Goal: Information Seeking & Learning: Check status

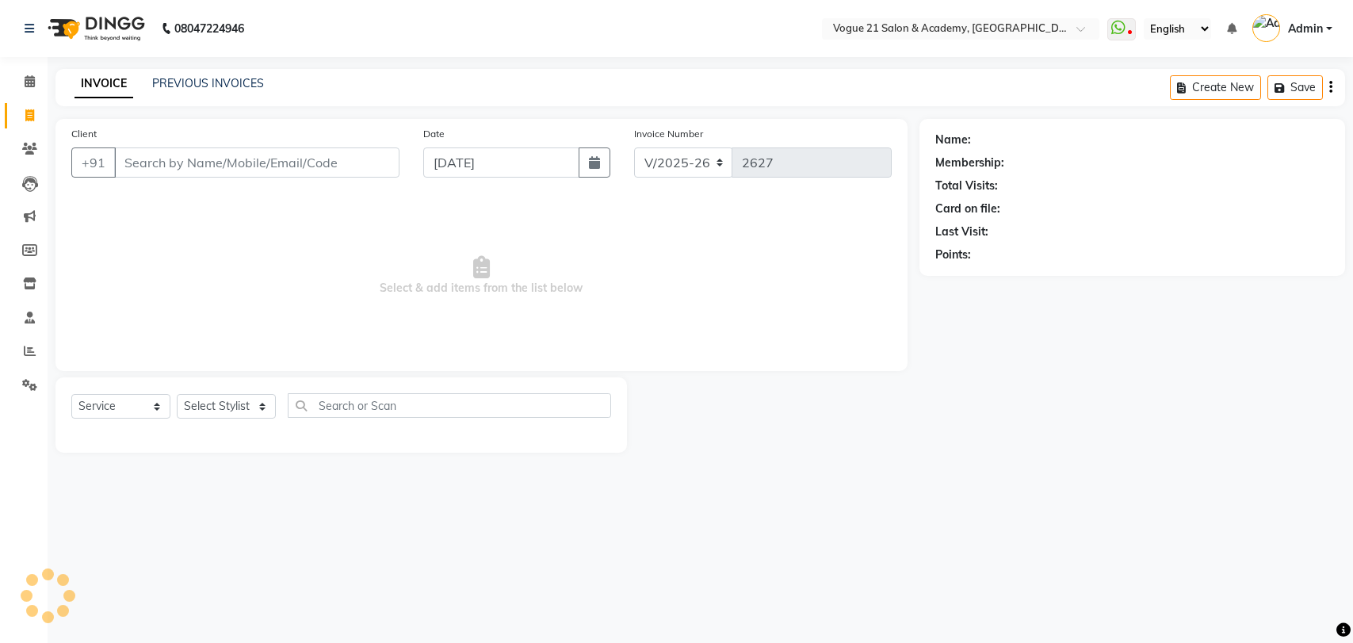
select select "4433"
select select "service"
click at [236, 83] on link "PREVIOUS INVOICES" at bounding box center [208, 83] width 112 height 14
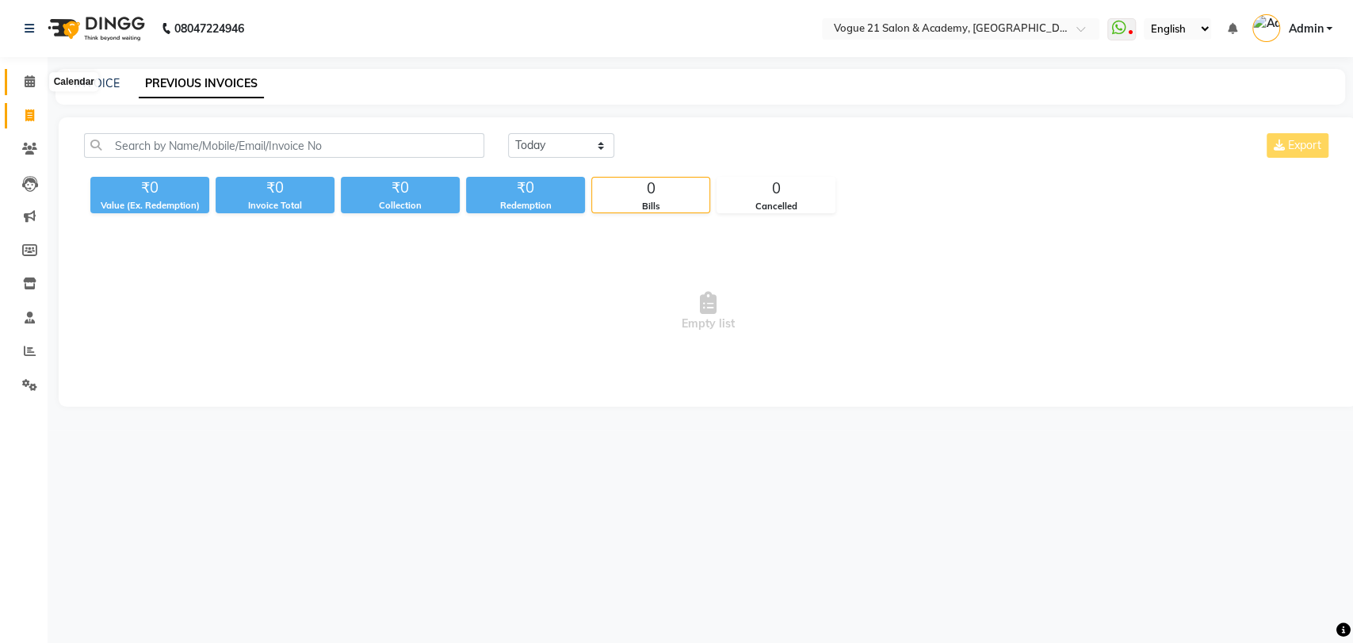
click at [25, 80] on icon at bounding box center [30, 81] width 10 height 12
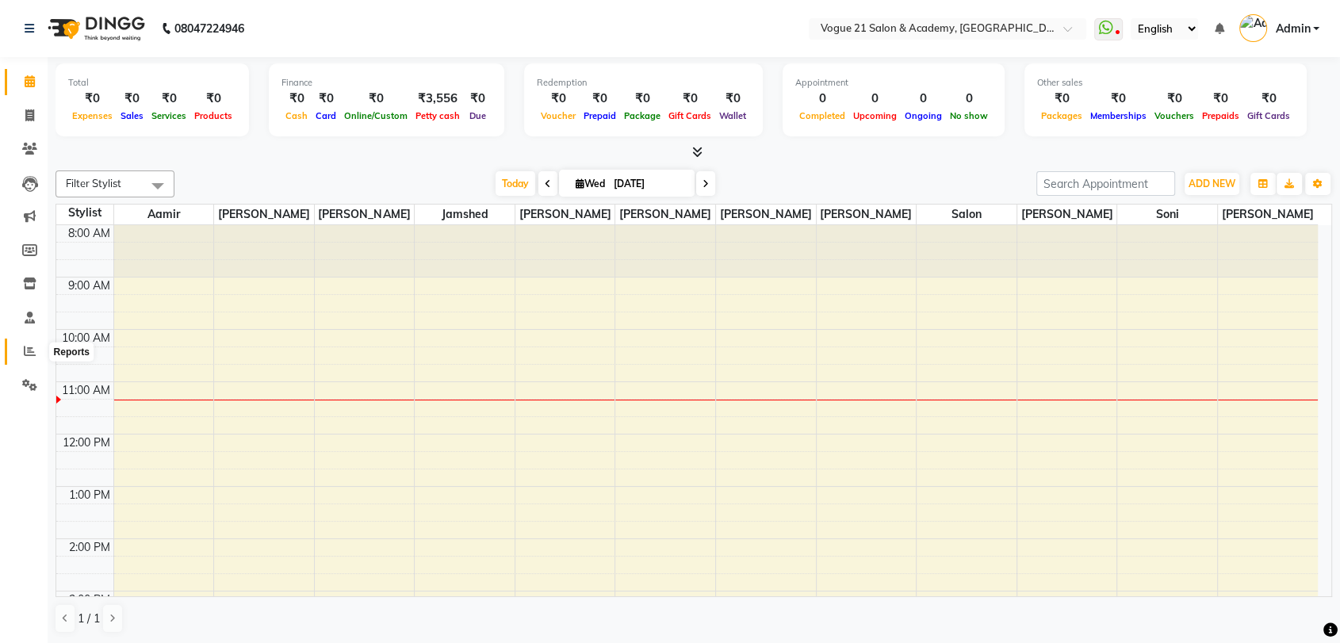
click at [32, 357] on icon at bounding box center [30, 351] width 12 height 12
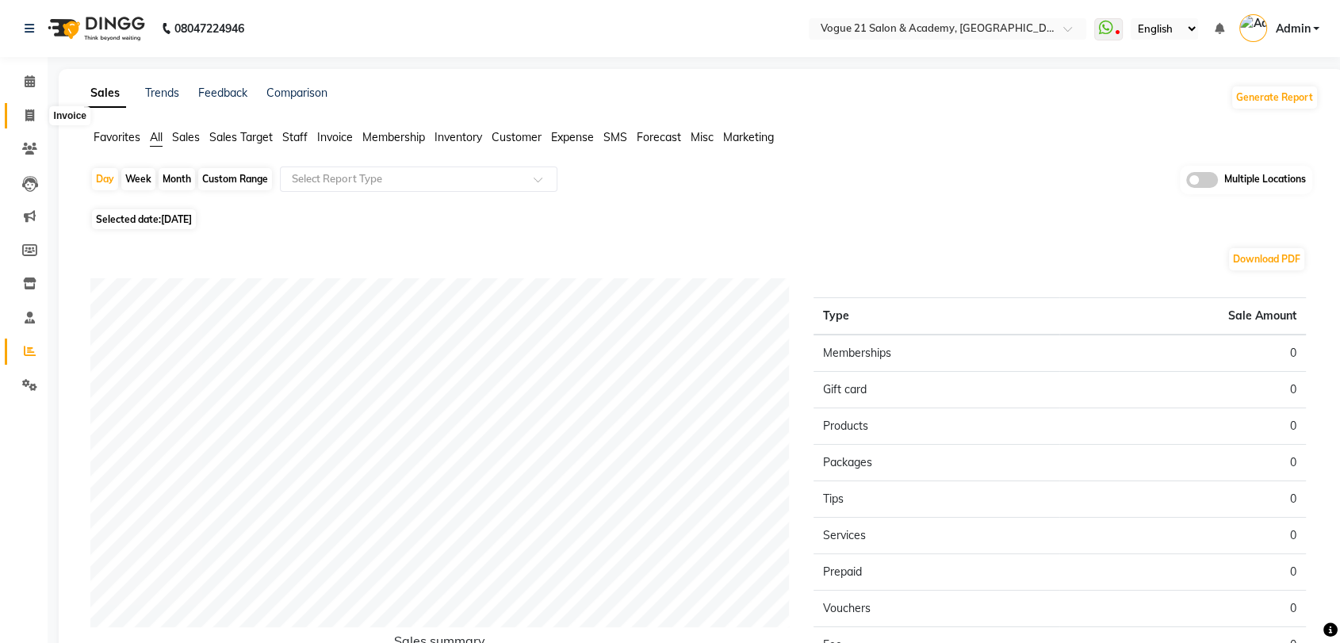
click at [28, 109] on icon at bounding box center [29, 115] width 9 height 12
select select "service"
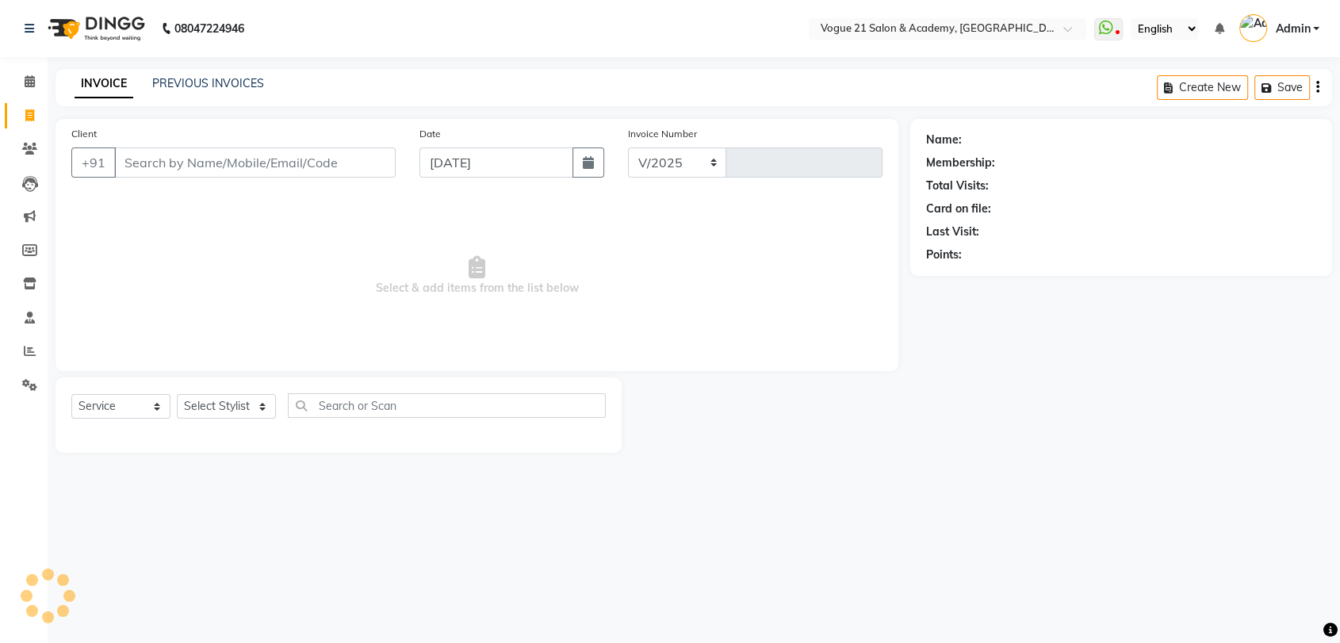
select select "4433"
type input "2627"
click at [175, 76] on link "PREVIOUS INVOICES" at bounding box center [208, 83] width 112 height 14
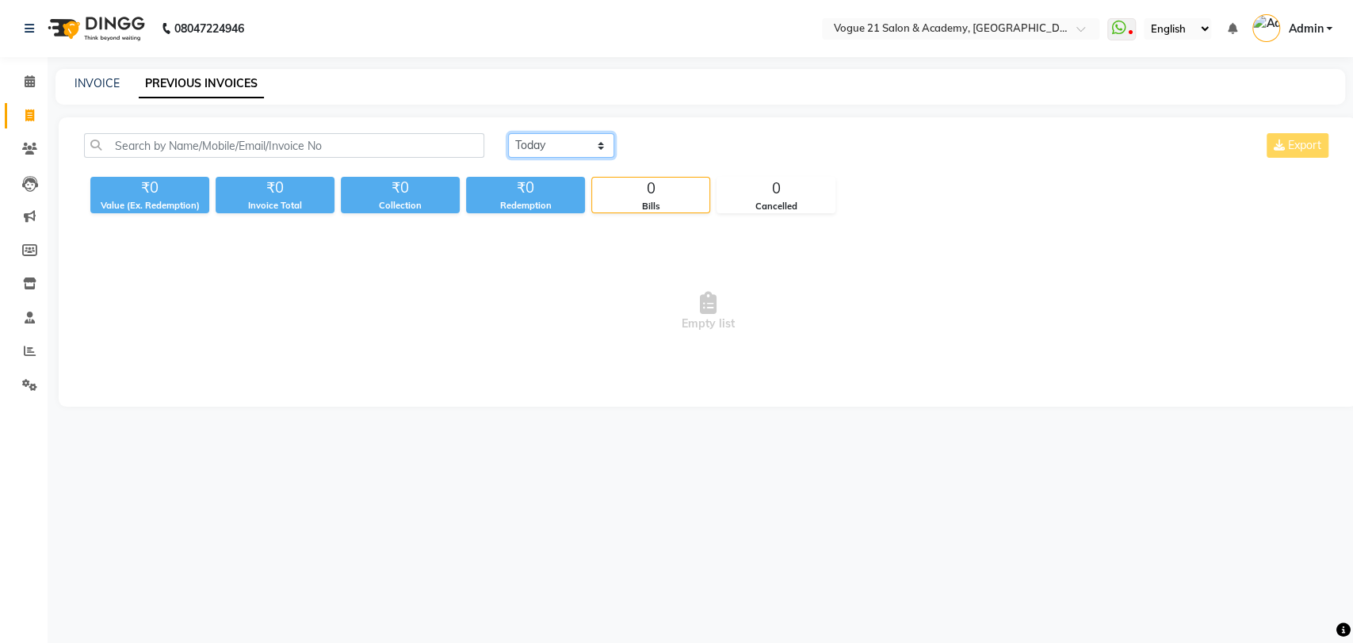
click at [540, 149] on select "[DATE] [DATE] Custom Range" at bounding box center [561, 145] width 106 height 25
select select "[DATE]"
click at [508, 133] on select "[DATE] [DATE] Custom Range" at bounding box center [561, 145] width 106 height 25
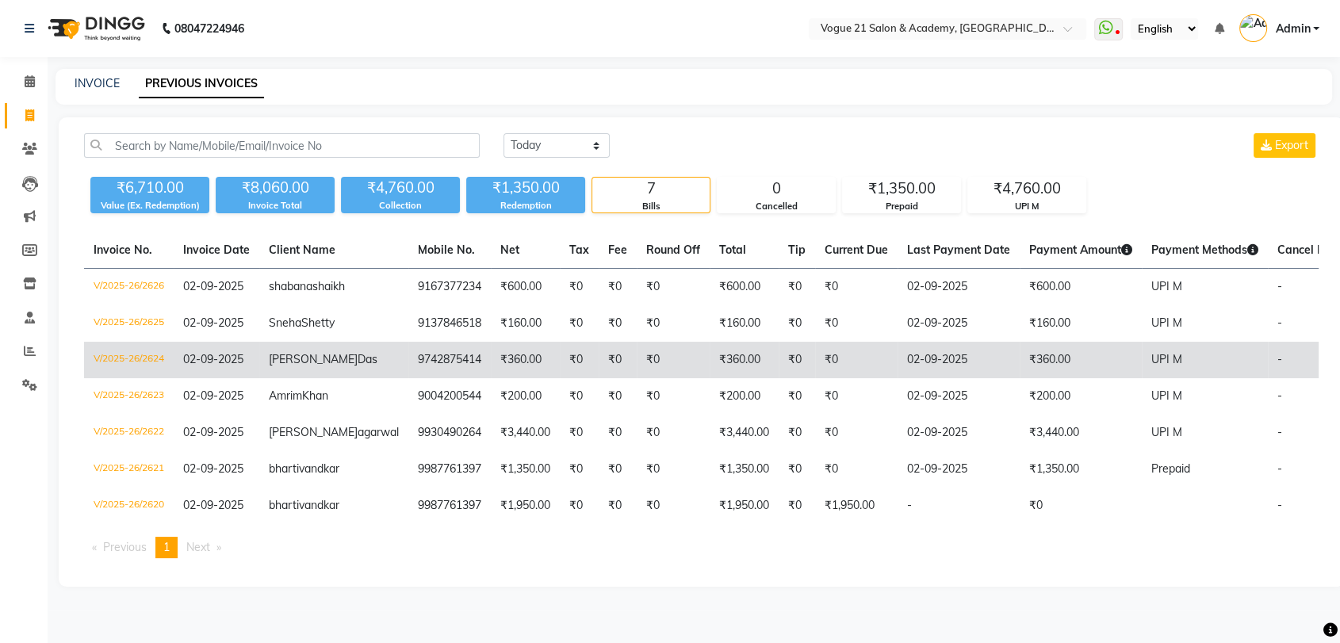
click at [491, 375] on td "₹360.00" at bounding box center [525, 360] width 69 height 36
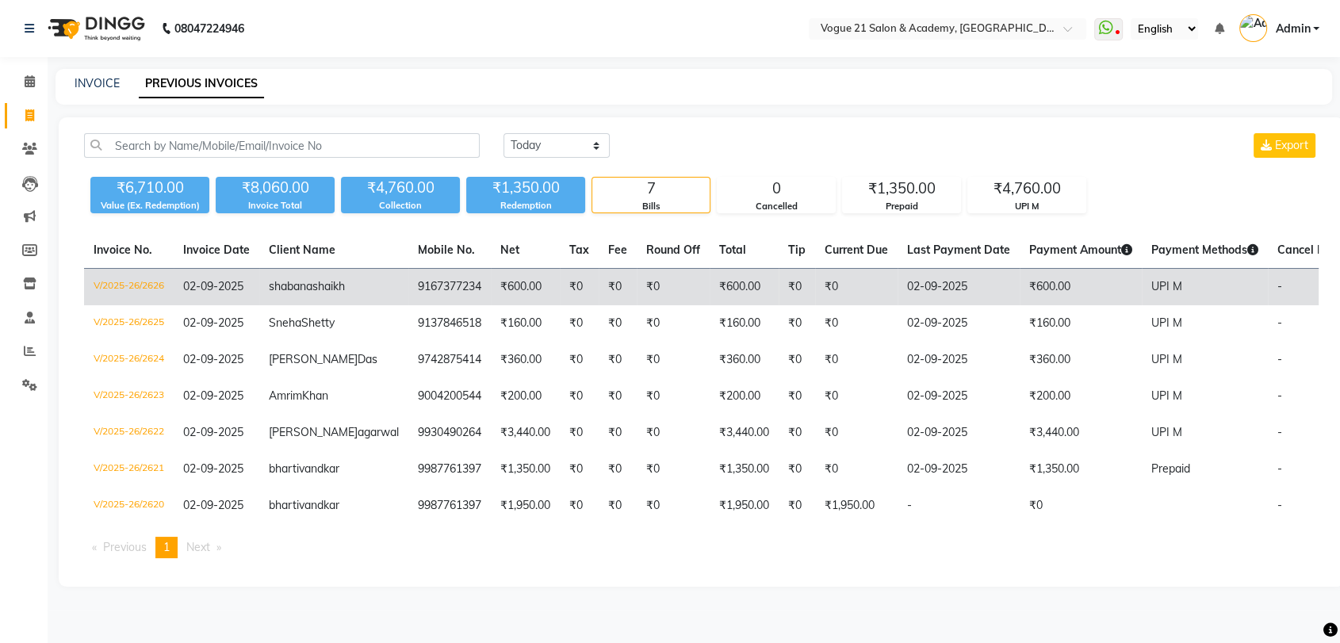
scroll to position [76, 0]
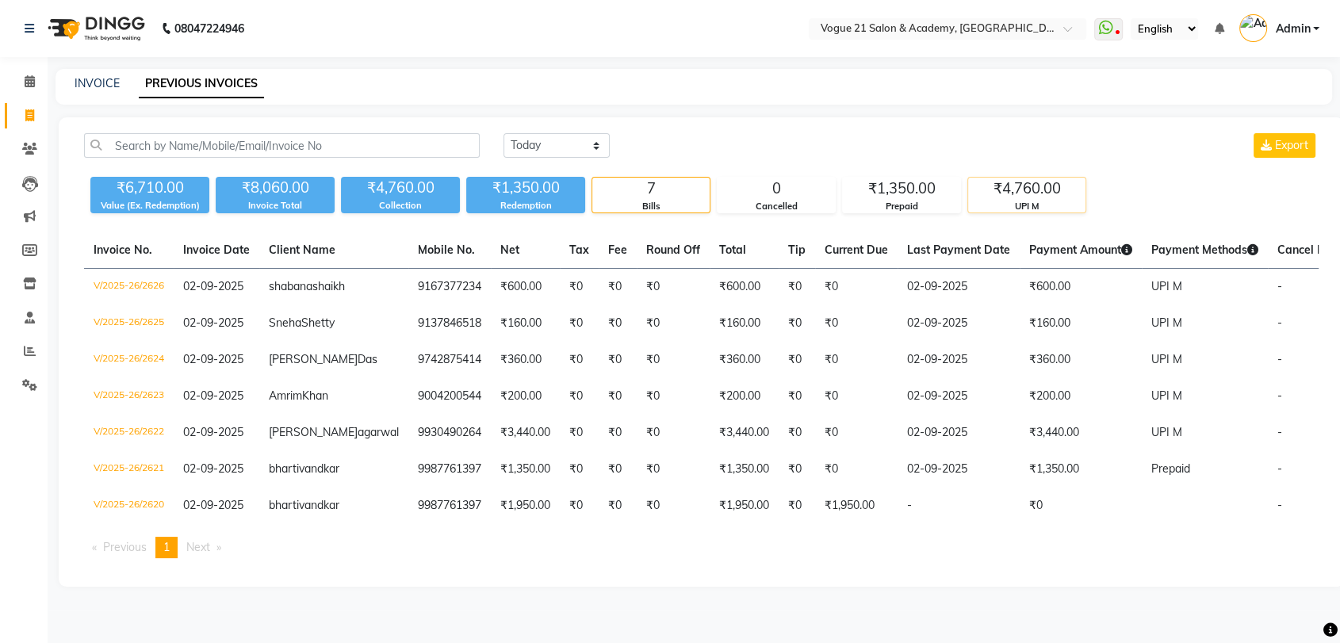
click at [1008, 200] on div "UPI M" at bounding box center [1026, 206] width 117 height 13
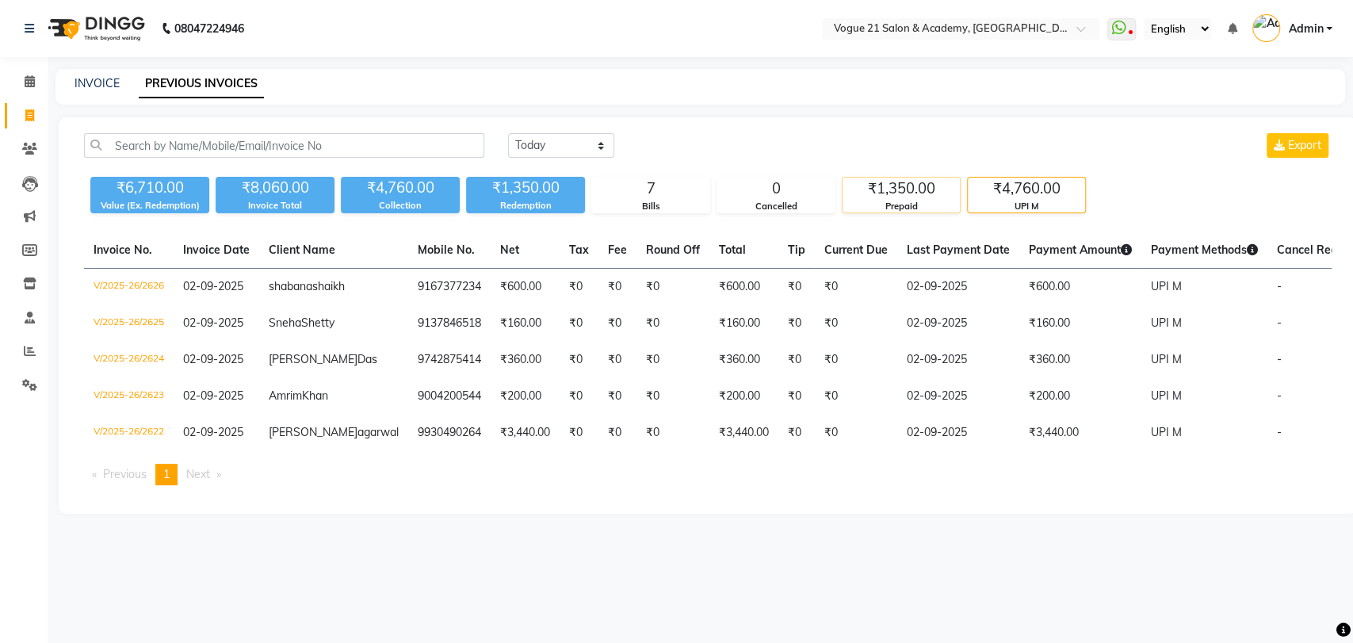
click at [916, 212] on div "₹1,350.00 Prepaid" at bounding box center [901, 195] width 119 height 36
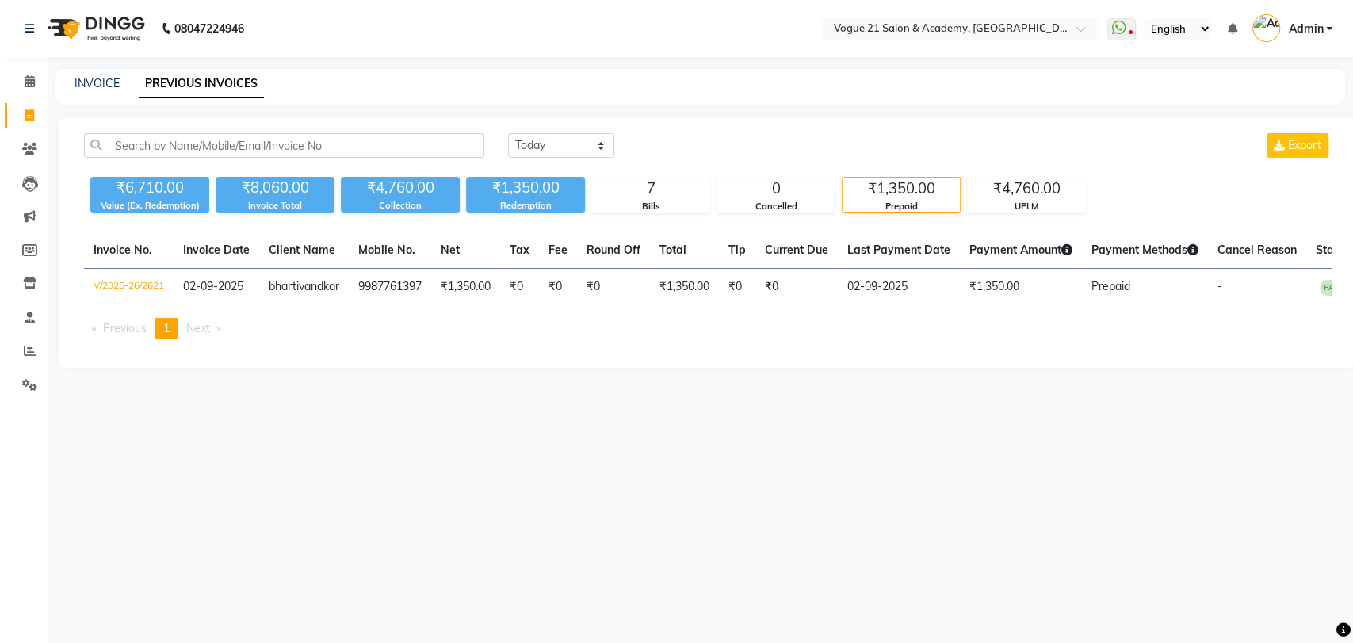
drag, startPoint x: 904, startPoint y: 405, endPoint x: 902, endPoint y: 394, distance: 11.3
click at [899, 392] on main "INVOICE PREVIOUS INVOICES [DATE] [DATE] Custom Range Export ₹6,710.00 Value (Ex…" at bounding box center [701, 230] width 1306 height 323
click at [25, 357] on icon at bounding box center [30, 351] width 12 height 12
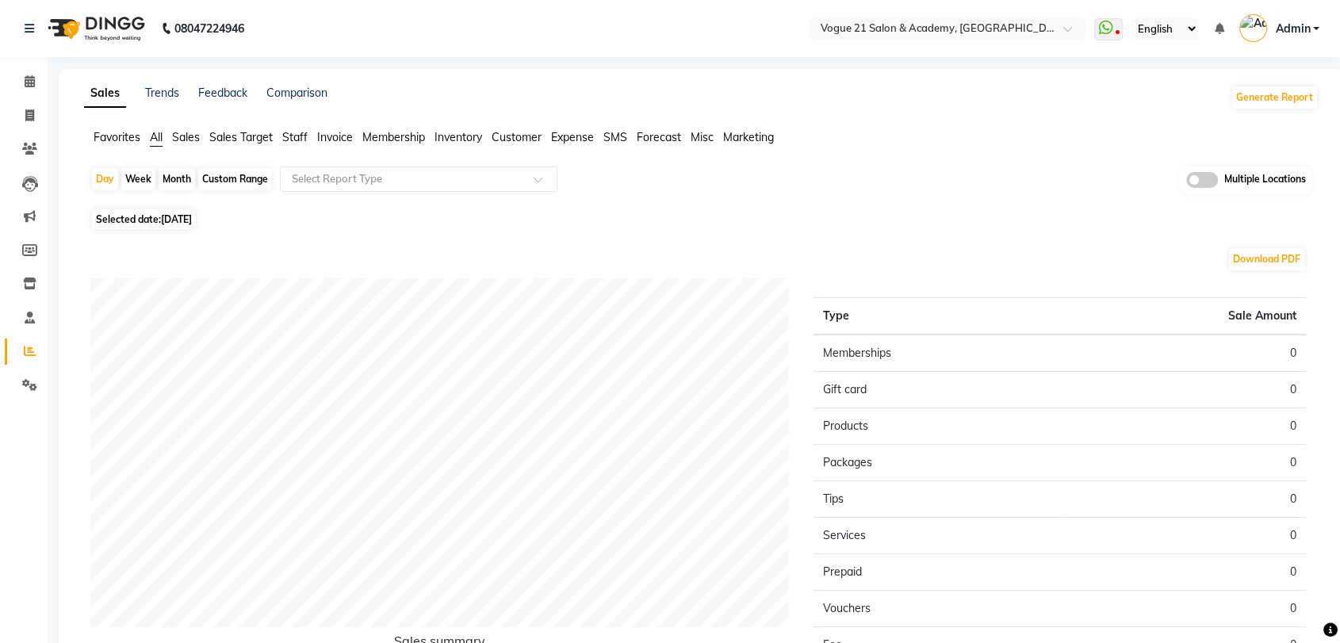
click at [159, 217] on span "Selected date: [DATE]" at bounding box center [144, 219] width 104 height 20
select select "9"
select select "2025"
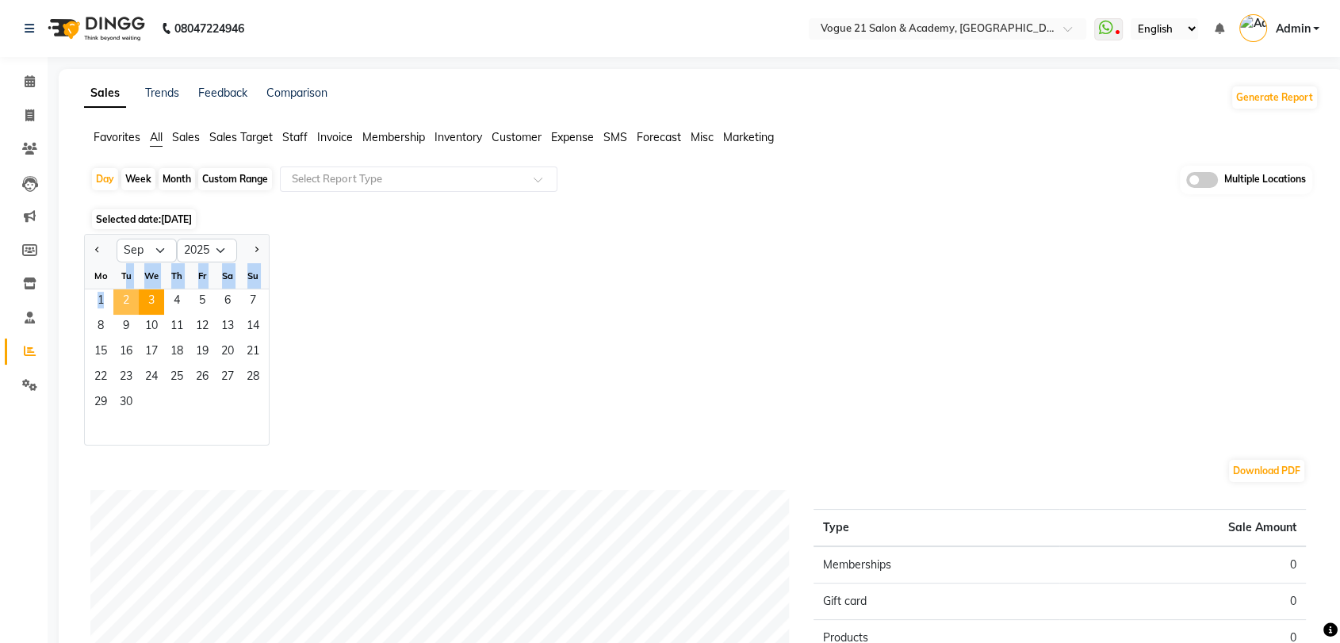
drag, startPoint x: 124, startPoint y: 285, endPoint x: 125, endPoint y: 297, distance: 12.7
click at [125, 297] on ngb-datepicker-month "Mo Tu We Th Fr Sa Su 1 2 3 4 5 6 7 8 9 10 11 12 13 14 15 16 17 18 19 20 21 22 2…" at bounding box center [177, 354] width 184 height 182
click at [125, 297] on span "2" at bounding box center [125, 301] width 25 height 25
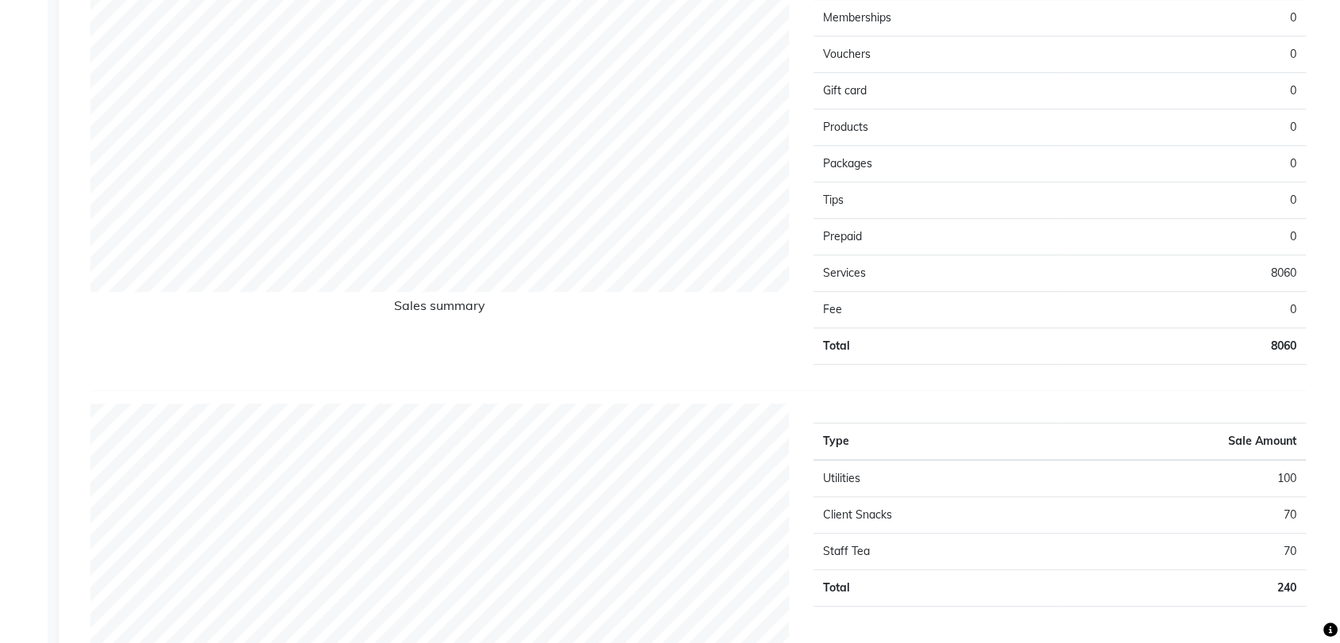
scroll to position [1180, 0]
click at [897, 369] on div "Type Sale Amount Memberships 0 Vouchers 0 Gift card 0 Products 0 Packages 0 Tip…" at bounding box center [1059, 159] width 516 height 434
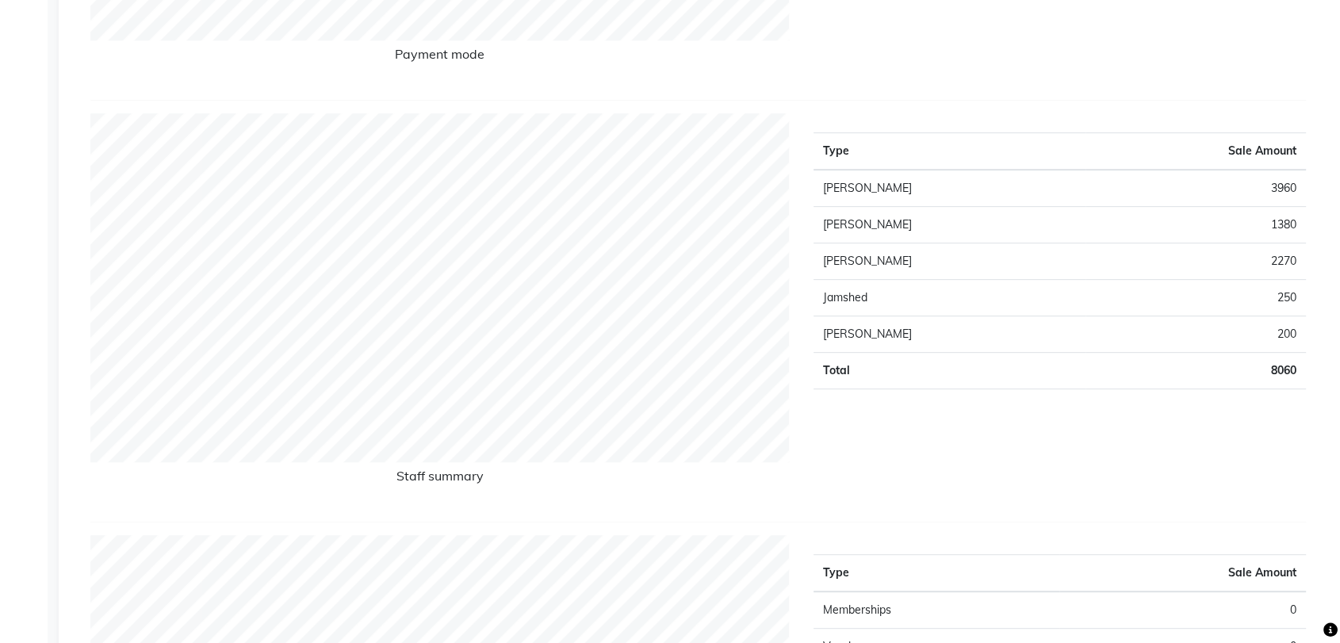
scroll to position [159, 0]
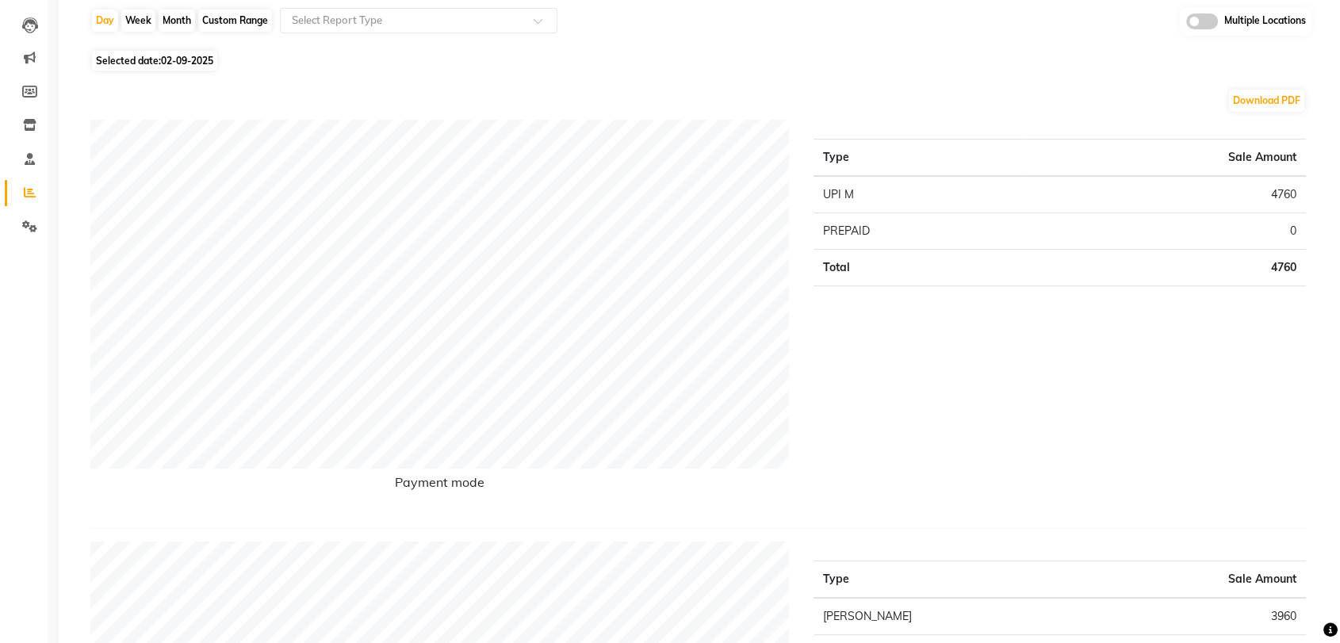
click at [897, 369] on div "Type Sale Amount UPI M 4760 PREPAID 0 Total 4760" at bounding box center [1059, 318] width 516 height 396
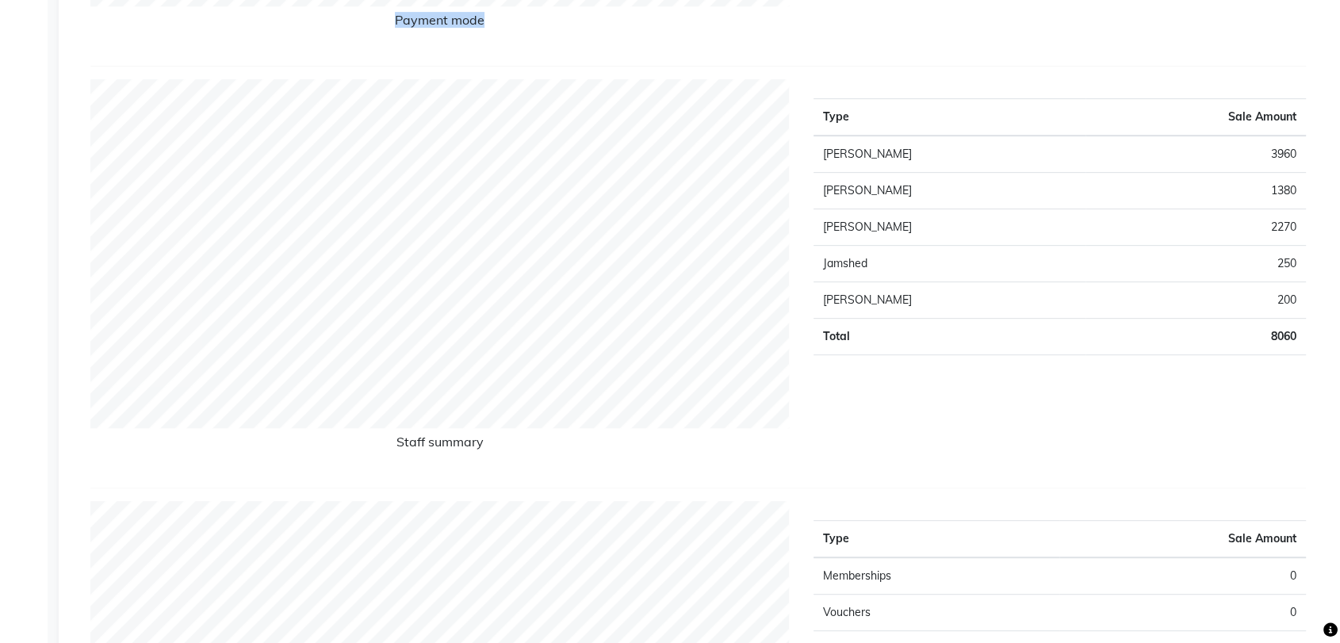
scroll to position [669, 0]
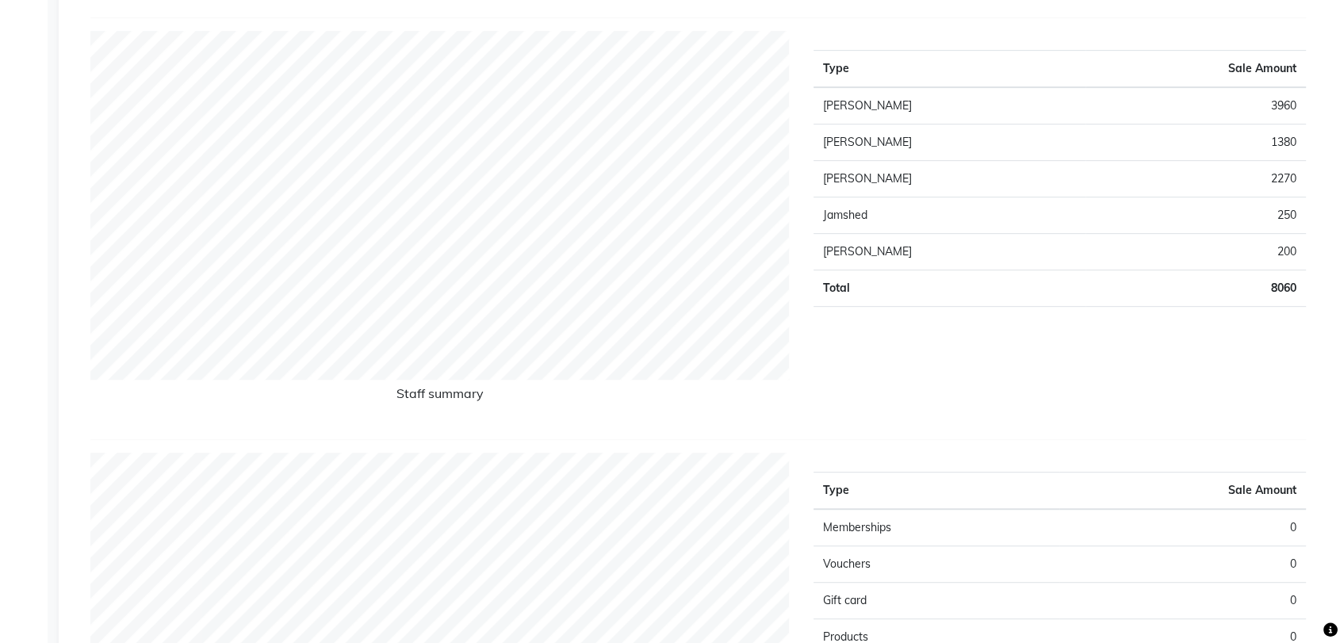
click at [961, 366] on div "Type Sale Amount [PERSON_NAME] 3960 [PERSON_NAME] 1380 [PERSON_NAME] 2270 Jamsh…" at bounding box center [1059, 229] width 516 height 396
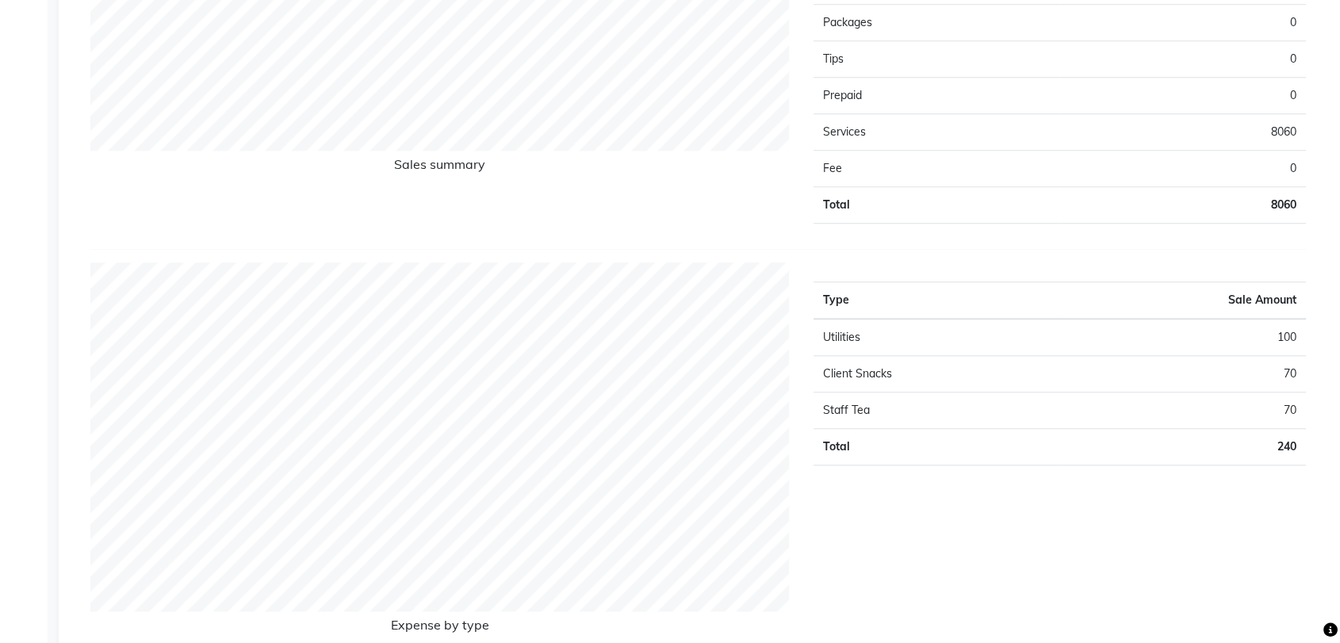
scroll to position [1321, 0]
click at [989, 429] on tbody "Utilities 100 Client Snacks 70 Staff Tea 70 Total 240" at bounding box center [1059, 391] width 492 height 147
click at [989, 429] on td "Total" at bounding box center [936, 446] width 247 height 36
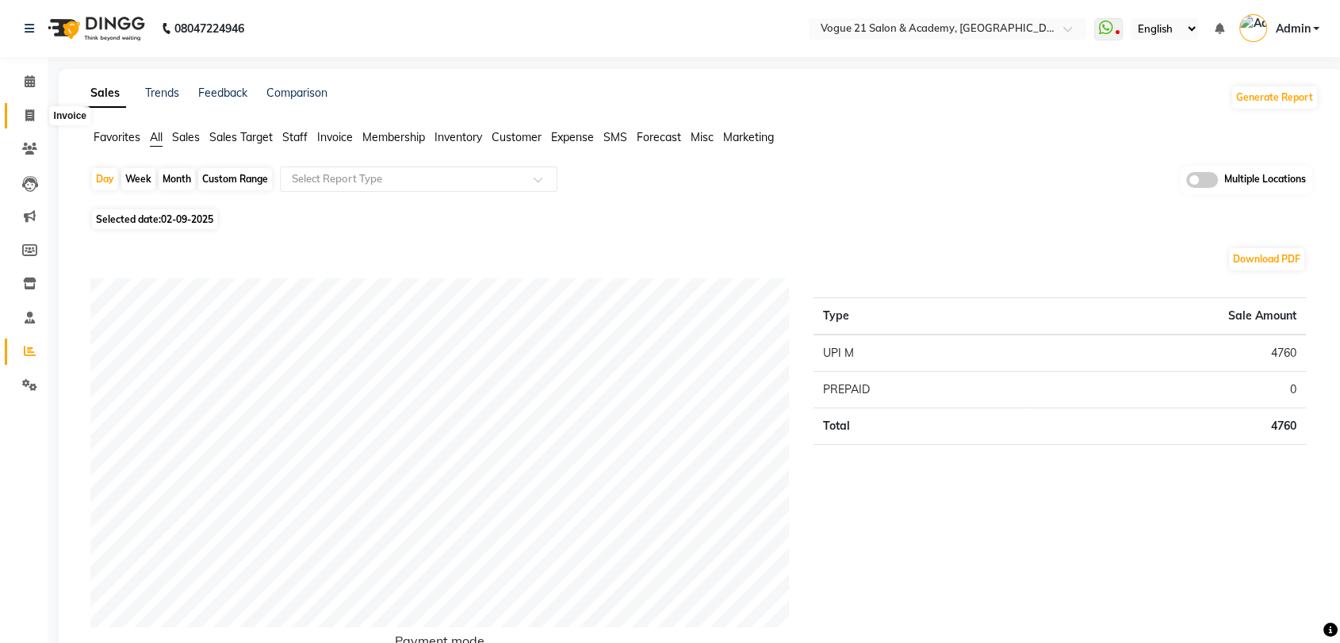
click at [25, 114] on icon at bounding box center [29, 115] width 9 height 12
select select "service"
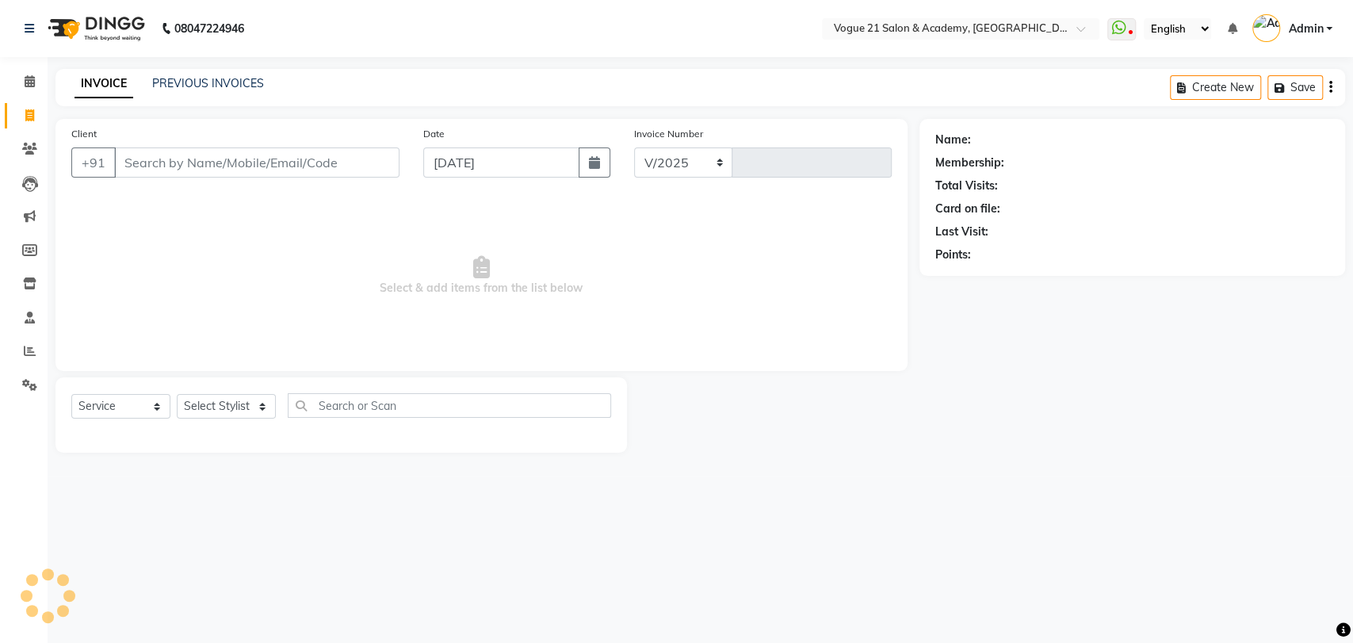
select select "4433"
type input "2627"
click at [216, 85] on link "PREVIOUS INVOICES" at bounding box center [208, 83] width 112 height 14
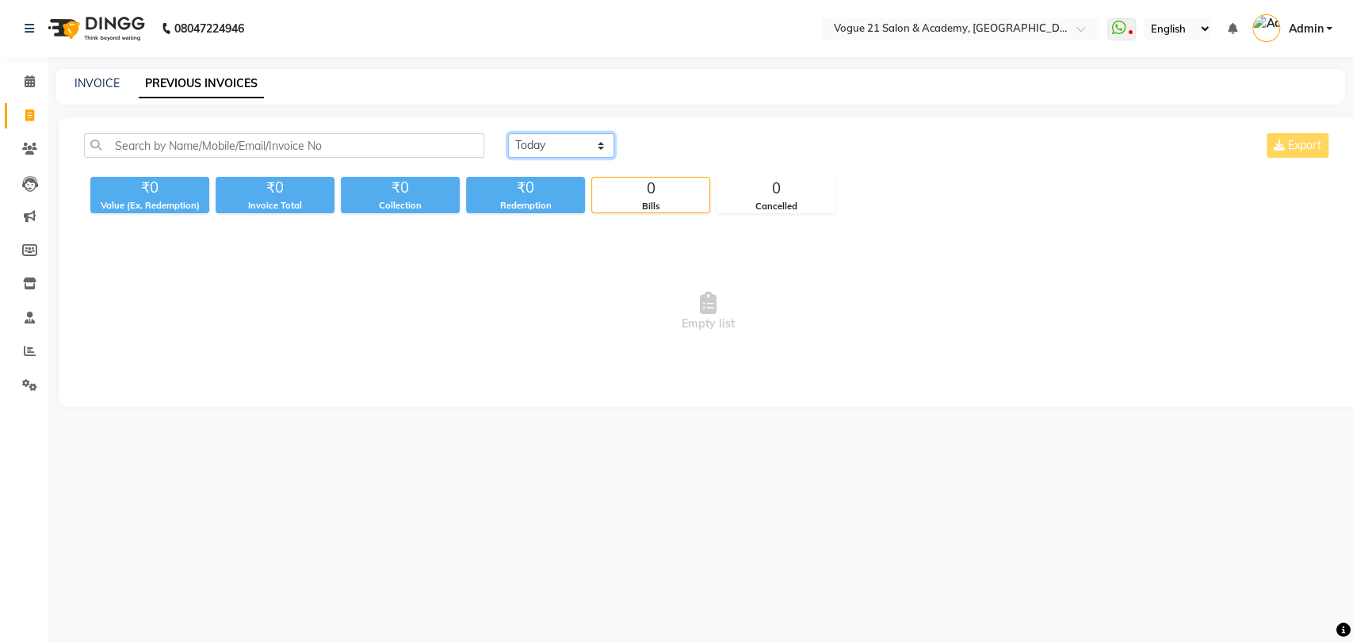
drag, startPoint x: 540, startPoint y: 153, endPoint x: 540, endPoint y: 188, distance: 34.9
click at [540, 188] on div "[DATE] [DATE] Custom Range Export ₹0 Value (Ex. Redemption) ₹0 Invoice Total ₹0…" at bounding box center [708, 173] width 1267 height 80
select select "[DATE]"
click at [508, 133] on select "[DATE] [DATE] Custom Range" at bounding box center [561, 145] width 106 height 25
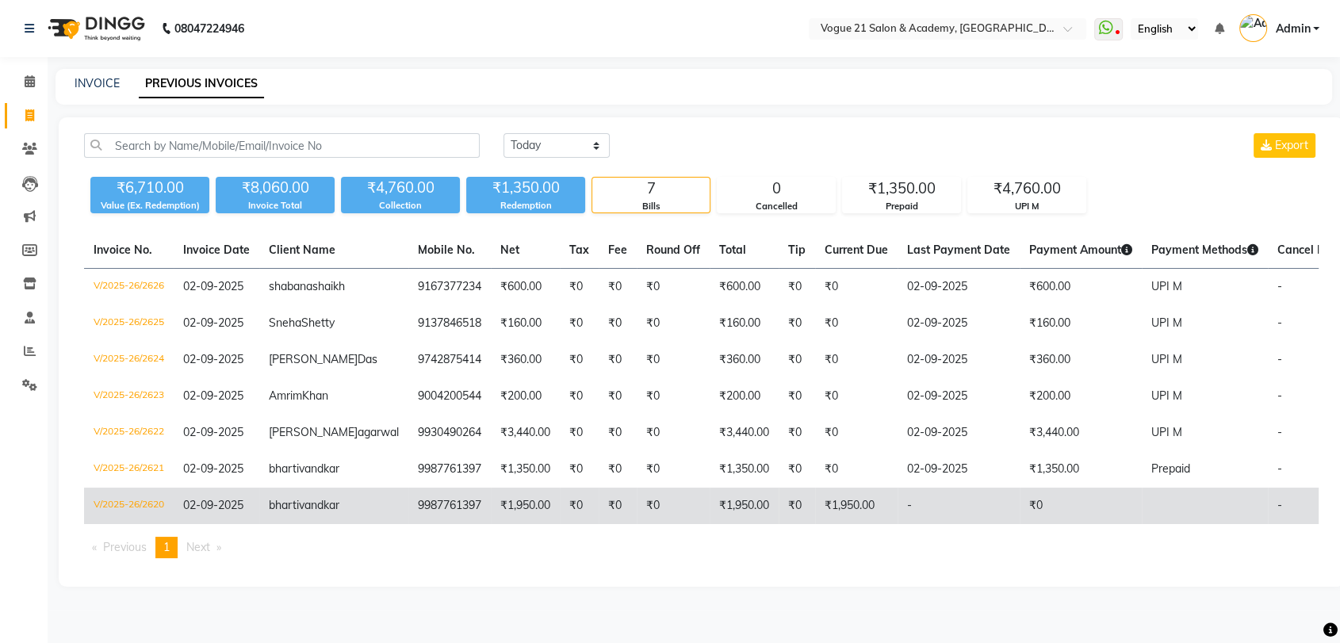
click at [642, 524] on td "₹0" at bounding box center [673, 506] width 73 height 36
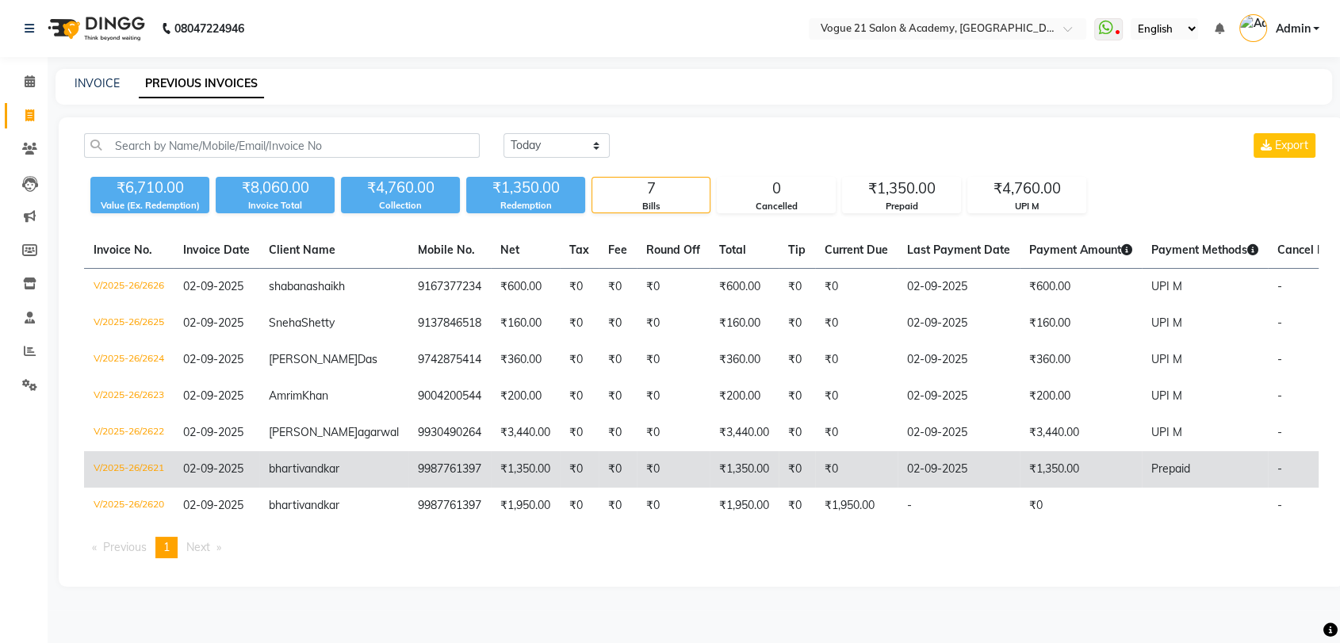
click at [491, 488] on td "₹1,350.00" at bounding box center [525, 469] width 69 height 36
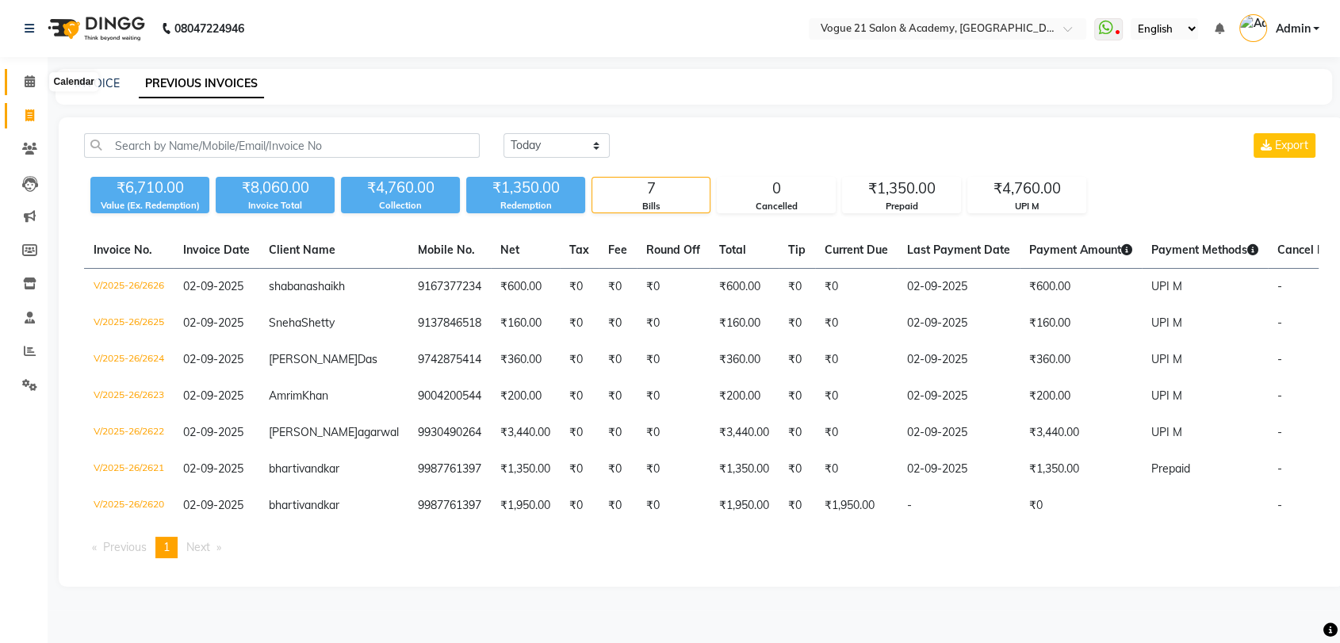
click at [27, 87] on icon at bounding box center [30, 81] width 10 height 12
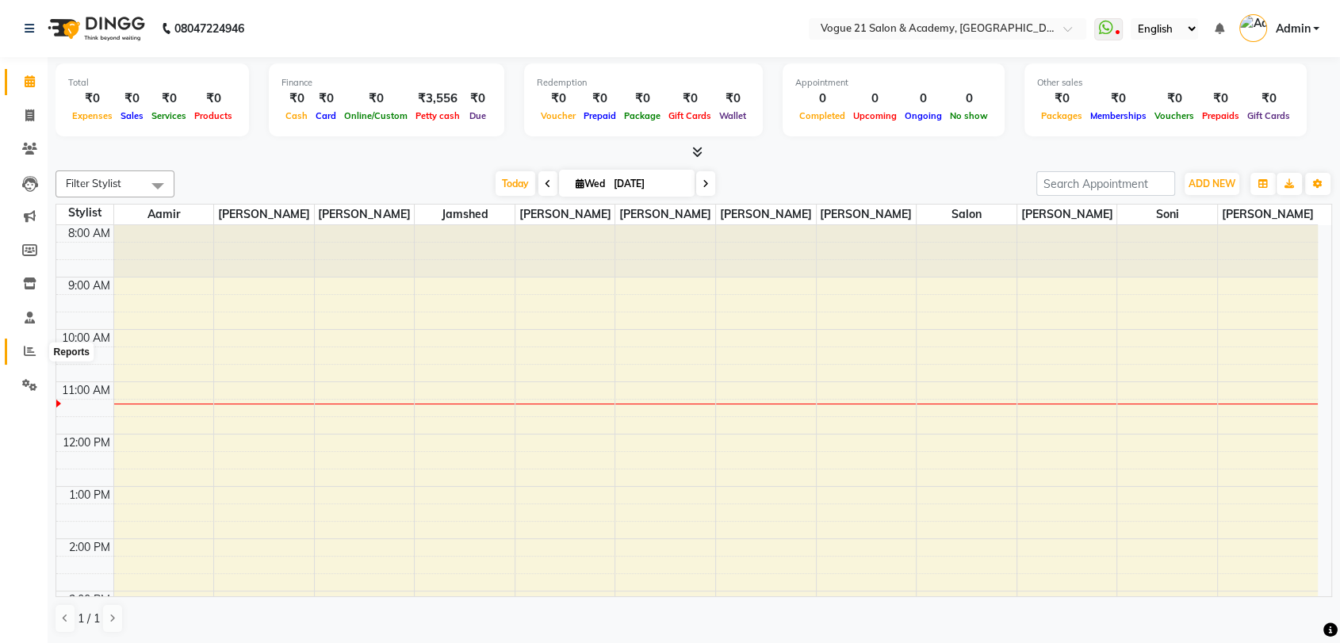
click at [19, 350] on span at bounding box center [30, 351] width 28 height 18
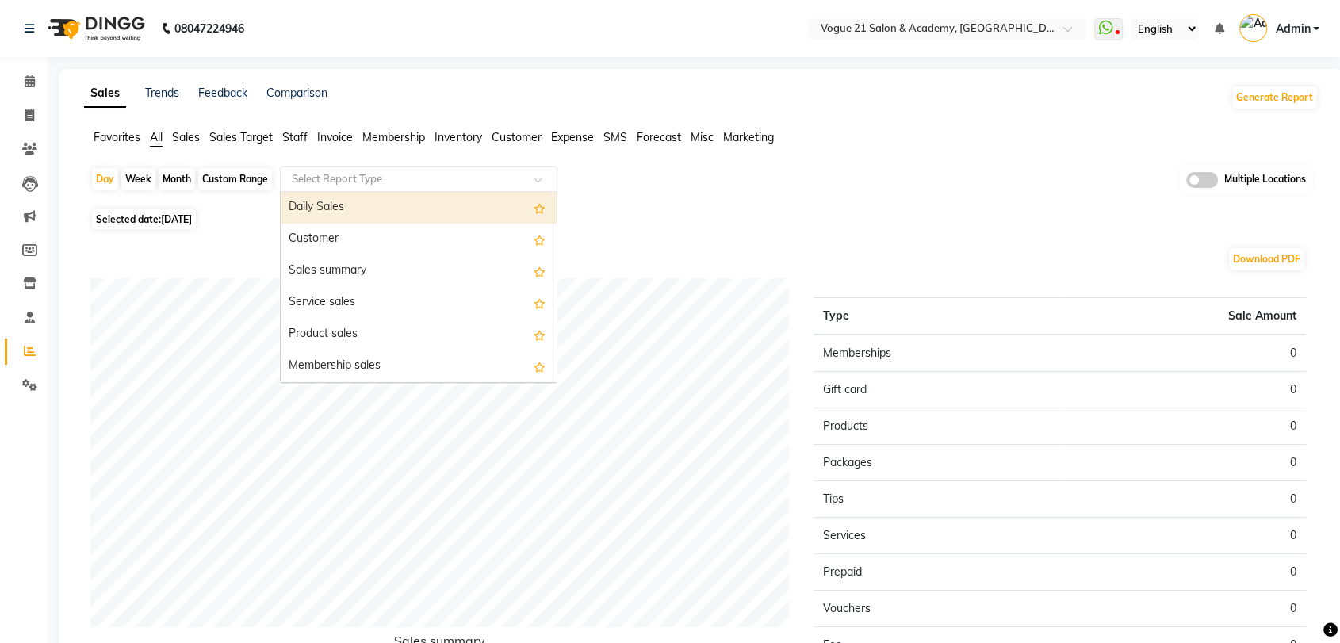
click at [347, 179] on input "text" at bounding box center [403, 179] width 228 height 16
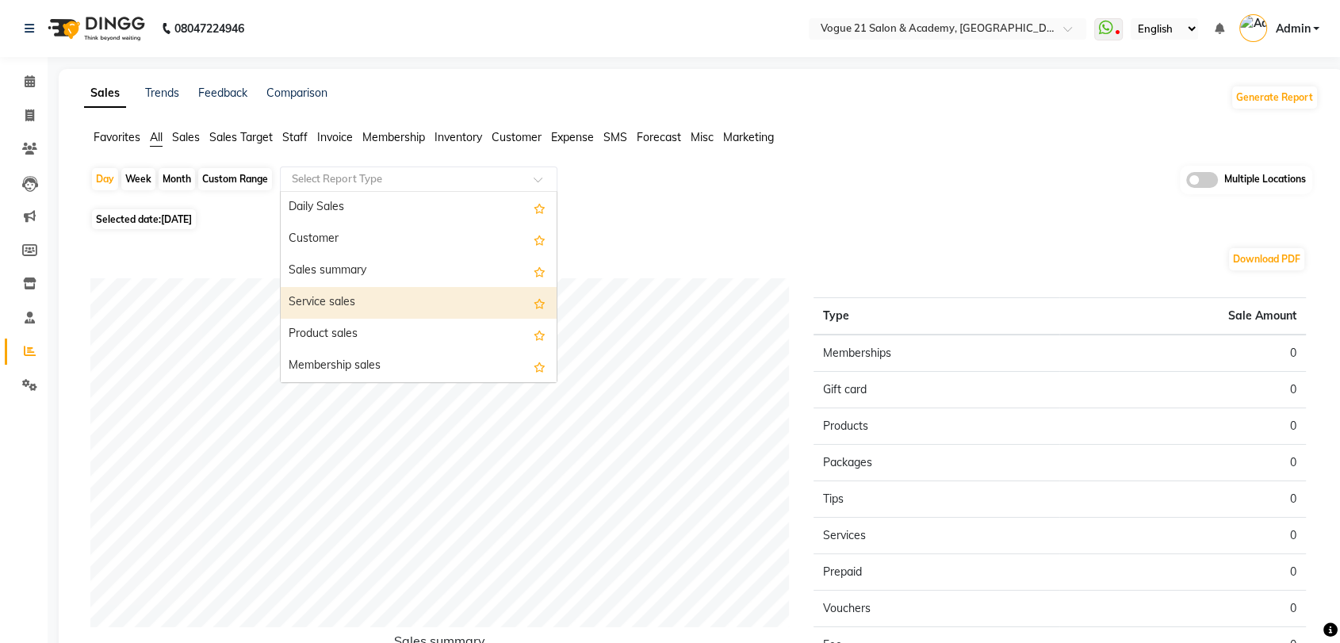
click at [317, 306] on div "Service sales" at bounding box center [419, 303] width 276 height 32
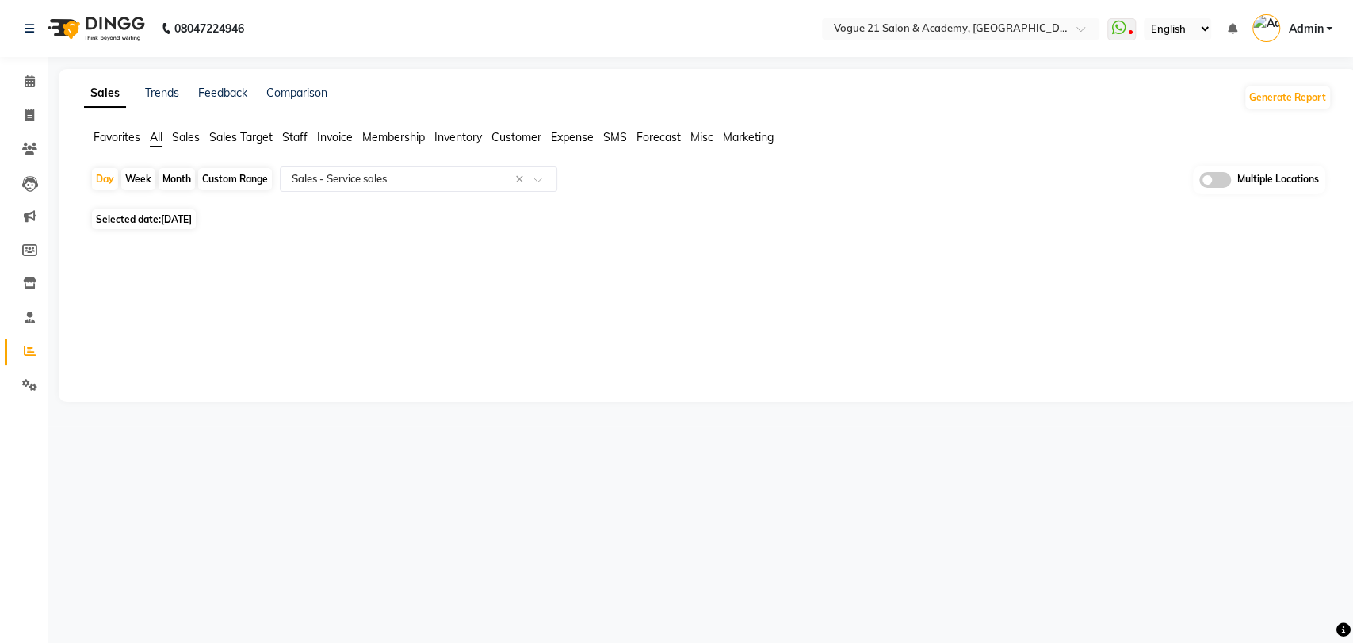
click at [182, 185] on div "Month" at bounding box center [177, 179] width 36 height 22
select select "9"
select select "2025"
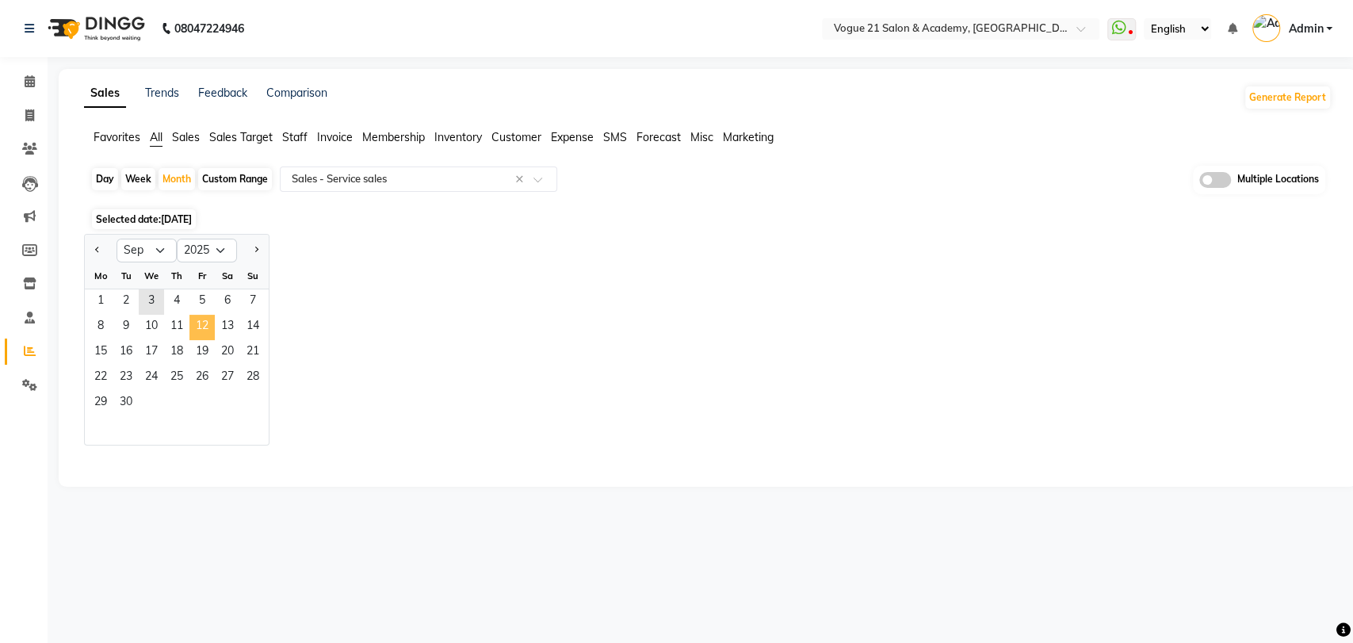
click at [196, 325] on span "12" at bounding box center [201, 327] width 25 height 25
select select "filtered_report"
select select "pdf"
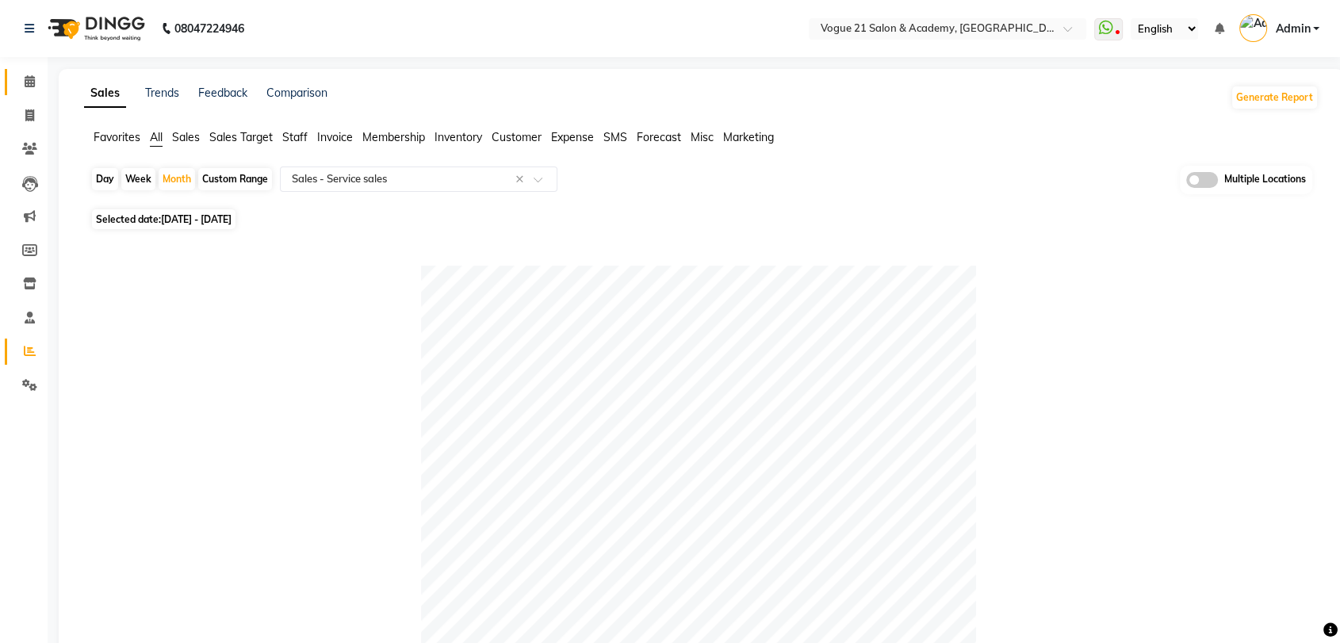
click at [39, 69] on link "Calendar" at bounding box center [24, 82] width 38 height 26
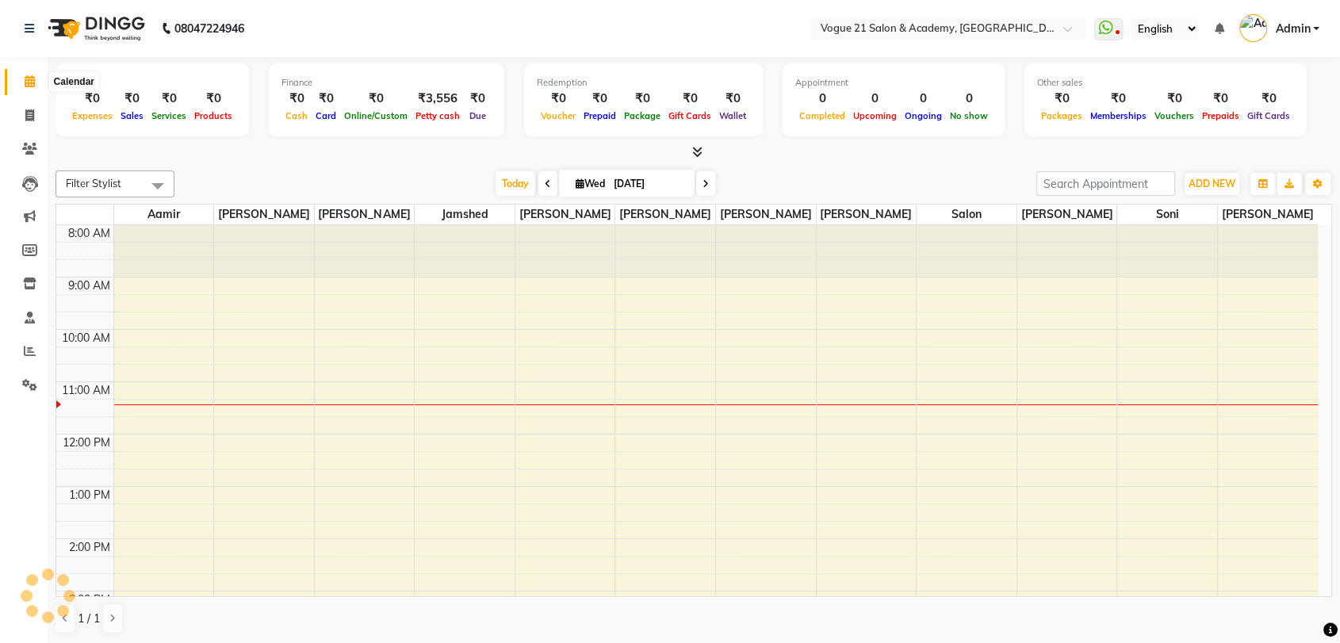
click at [29, 84] on icon at bounding box center [30, 81] width 10 height 12
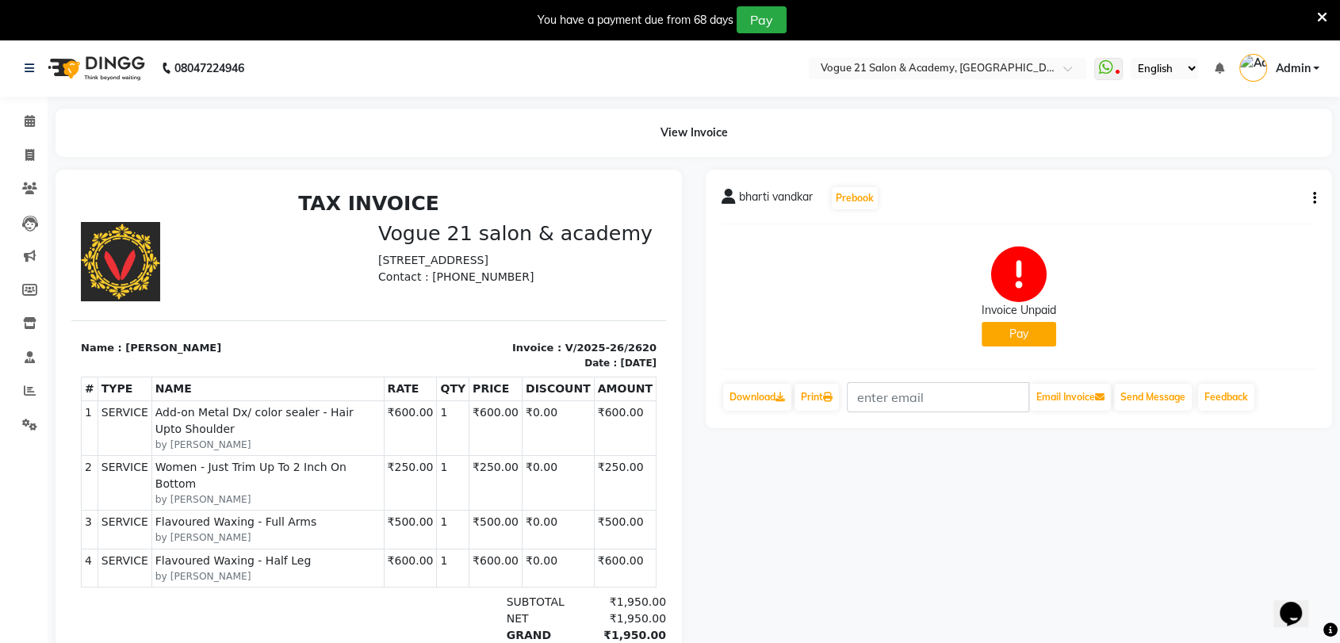
click at [1317, 17] on icon at bounding box center [1322, 17] width 10 height 14
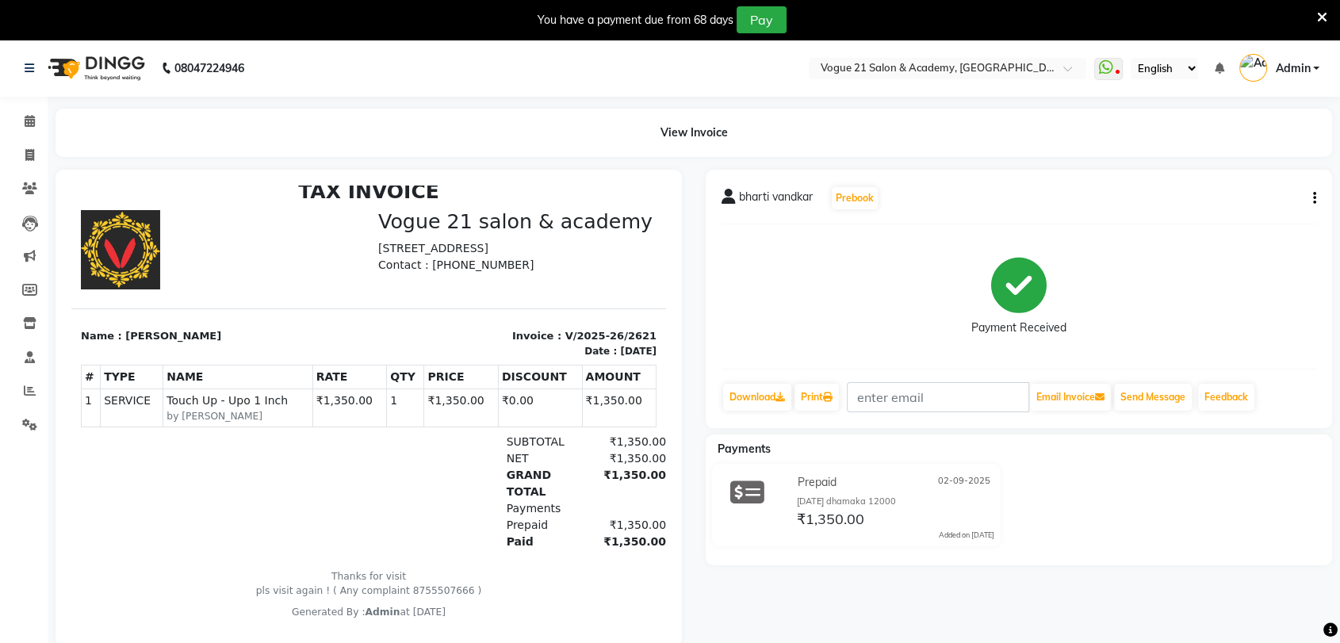
click at [1318, 19] on icon at bounding box center [1322, 17] width 10 height 14
